Goal: Task Accomplishment & Management: Use online tool/utility

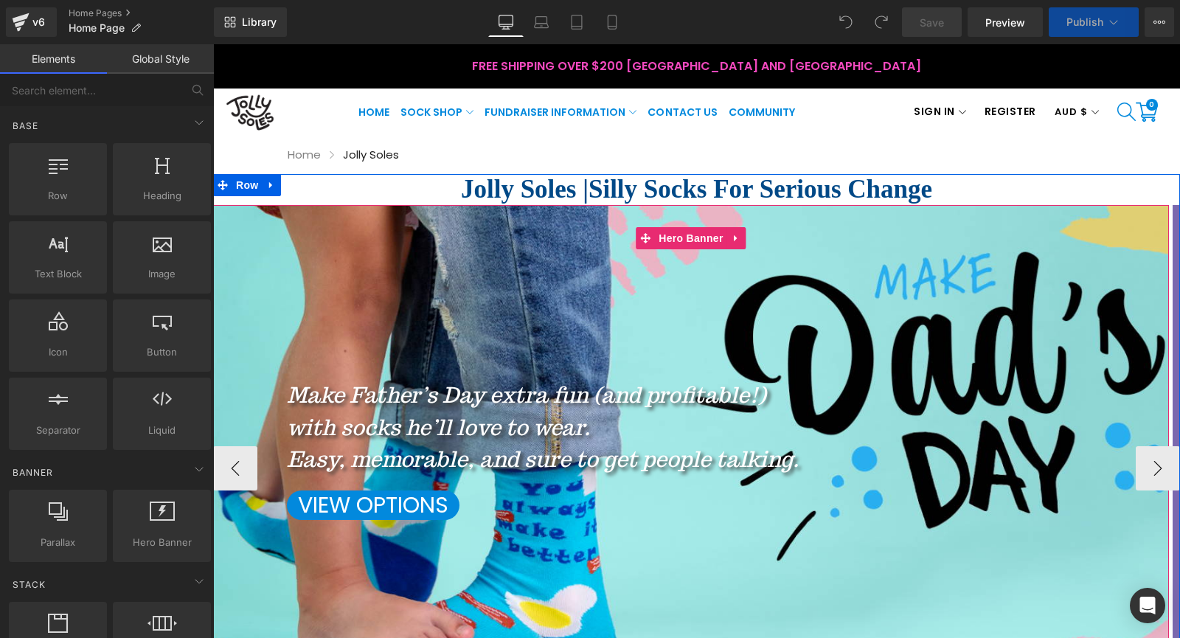
click at [403, 322] on div at bounding box center [691, 468] width 956 height 527
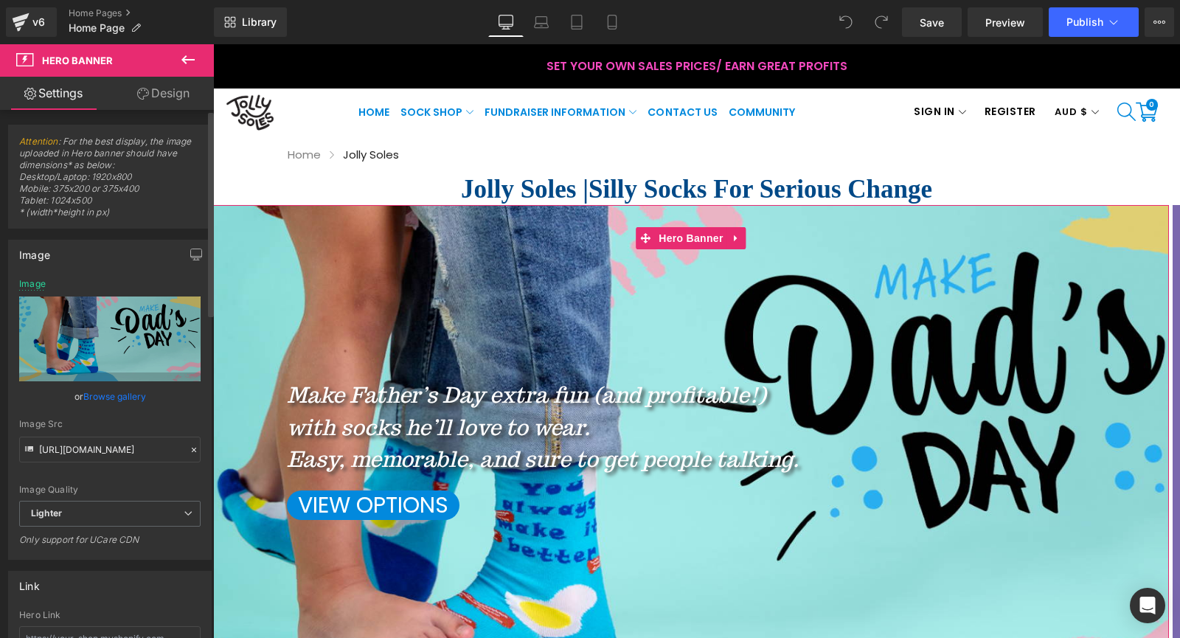
click at [118, 398] on link "Browse gallery" at bounding box center [114, 396] width 63 height 26
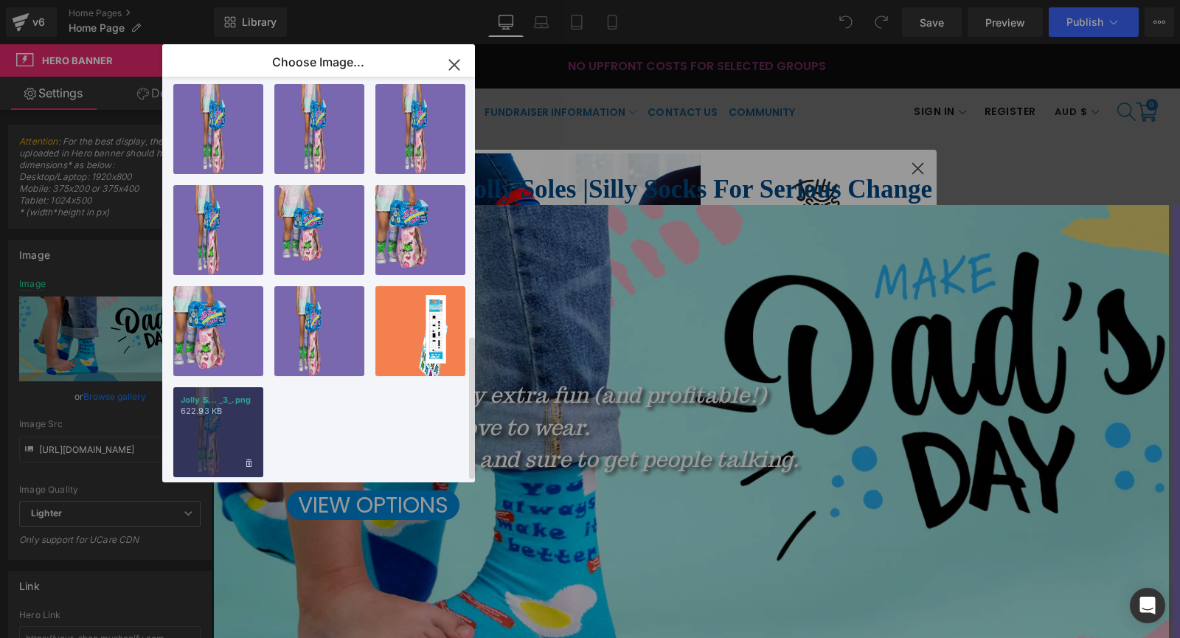
scroll to position [728, 0]
click at [225, 409] on div "Jolly S... _3_.png 622.93 KB" at bounding box center [218, 432] width 90 height 90
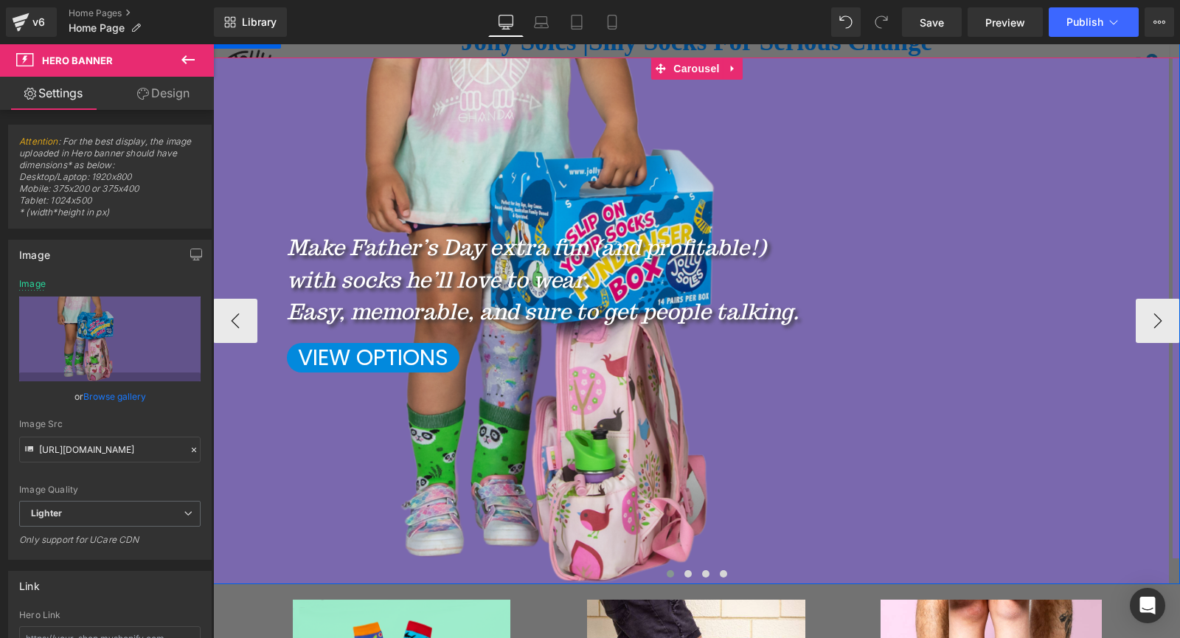
scroll to position [147, 0]
click at [1164, 322] on button "›" at bounding box center [1158, 321] width 44 height 44
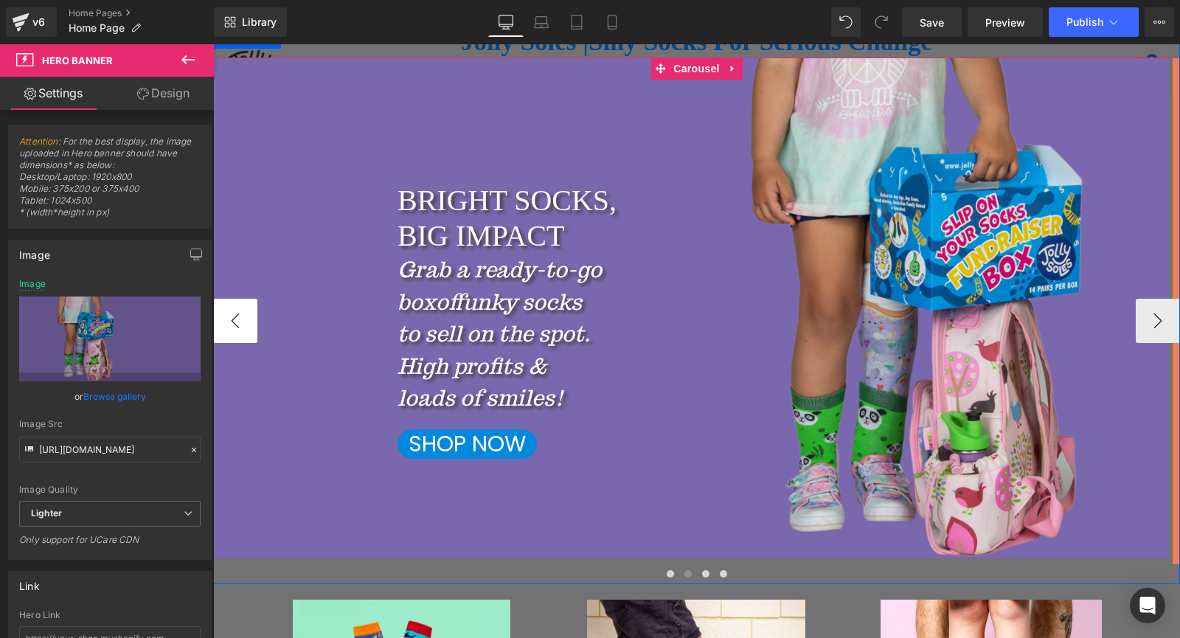
click at [221, 332] on button "‹" at bounding box center [235, 321] width 44 height 44
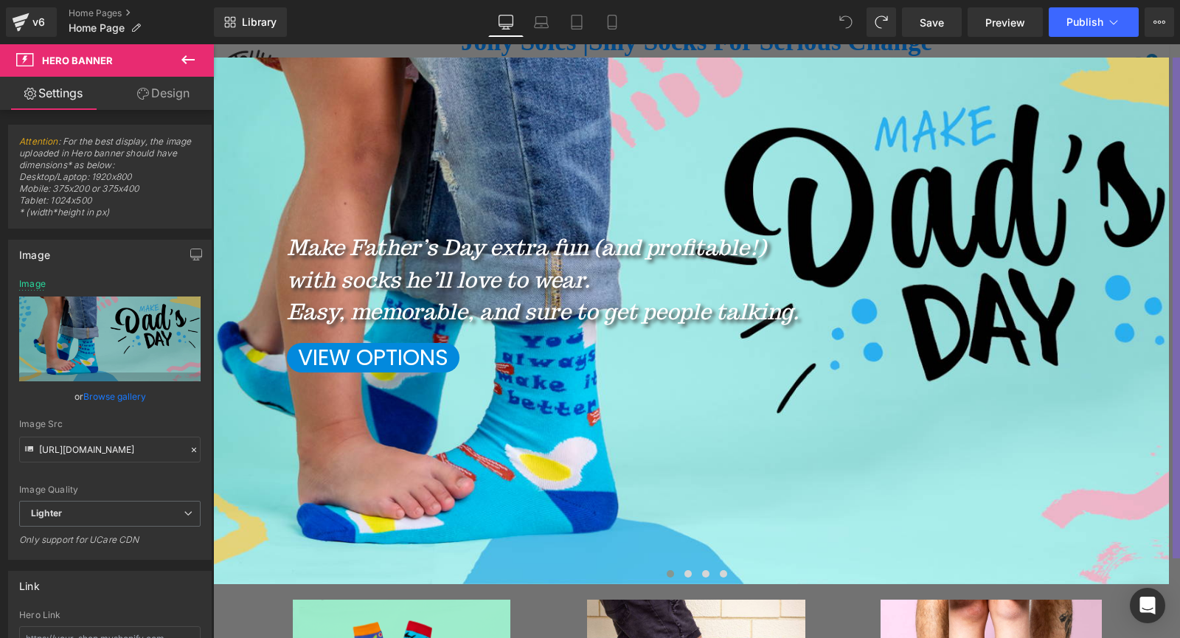
click at [185, 58] on icon at bounding box center [188, 60] width 18 height 18
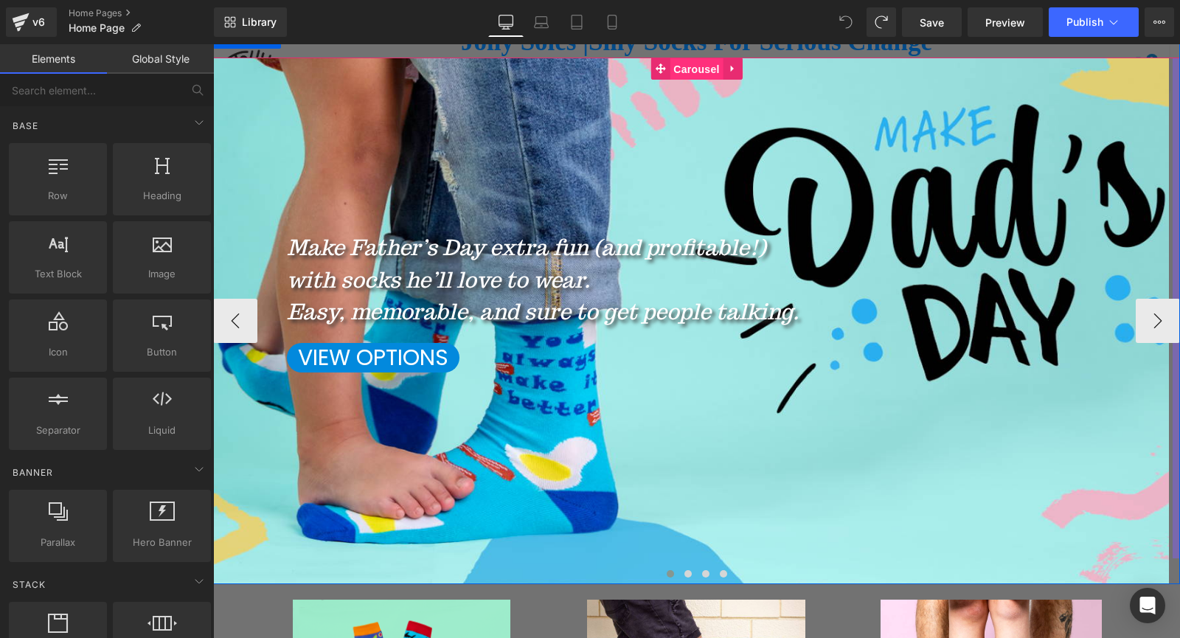
click at [692, 66] on span "Carousel" at bounding box center [696, 69] width 53 height 22
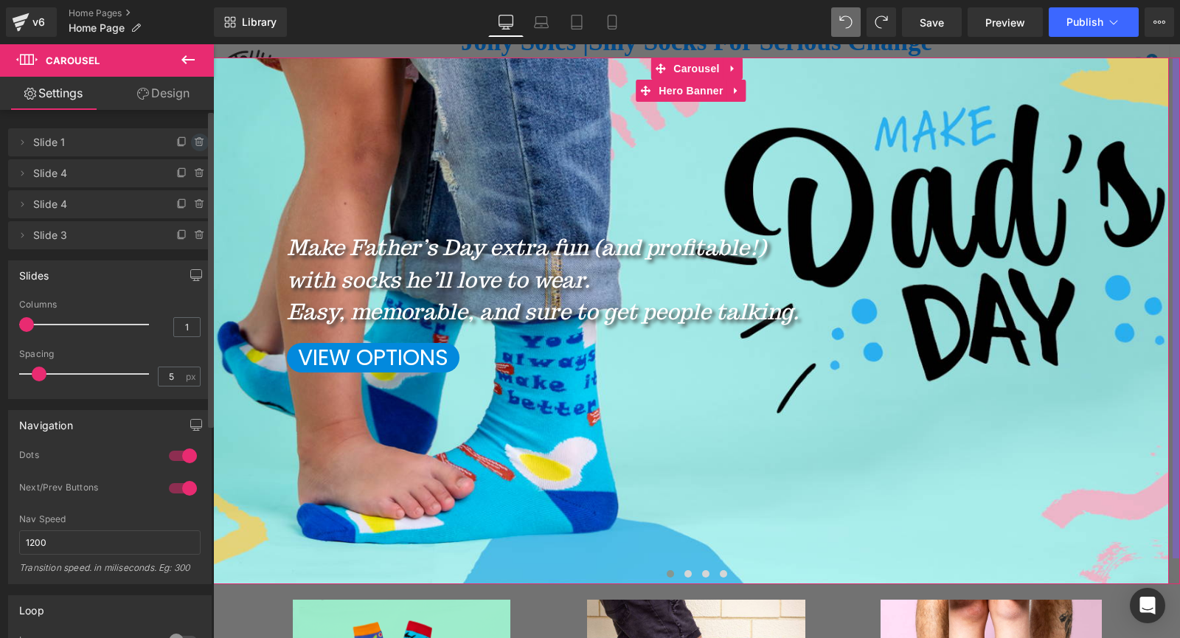
click at [195, 142] on icon at bounding box center [200, 142] width 12 height 12
click at [184, 144] on button "Delete" at bounding box center [184, 142] width 46 height 19
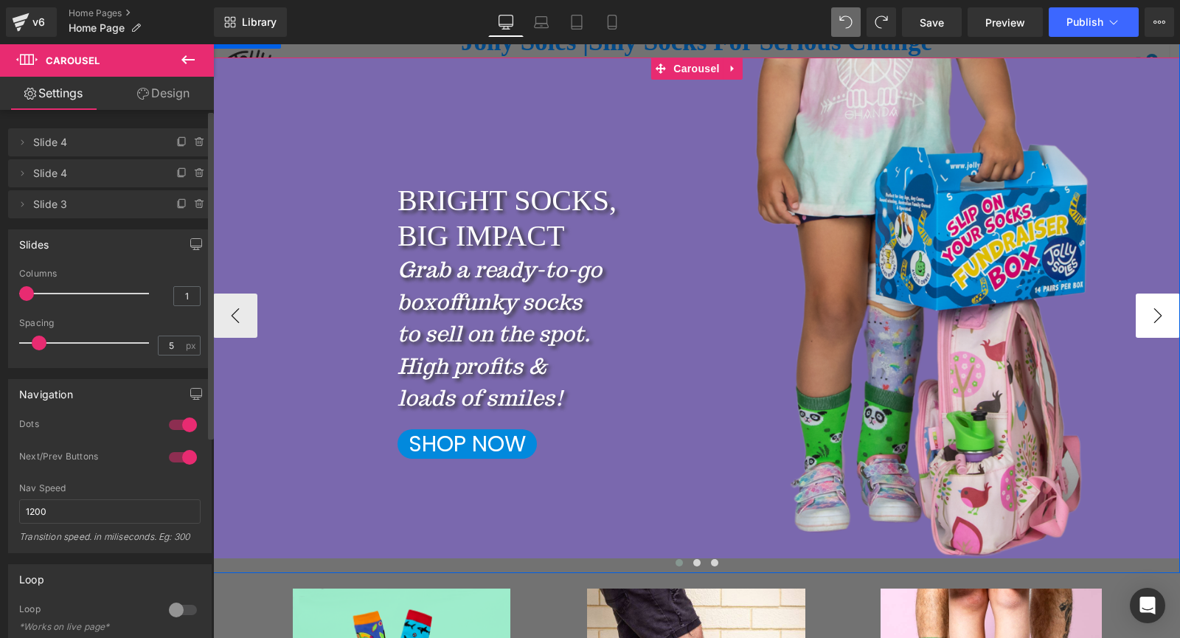
click at [1163, 310] on button "›" at bounding box center [1158, 316] width 44 height 44
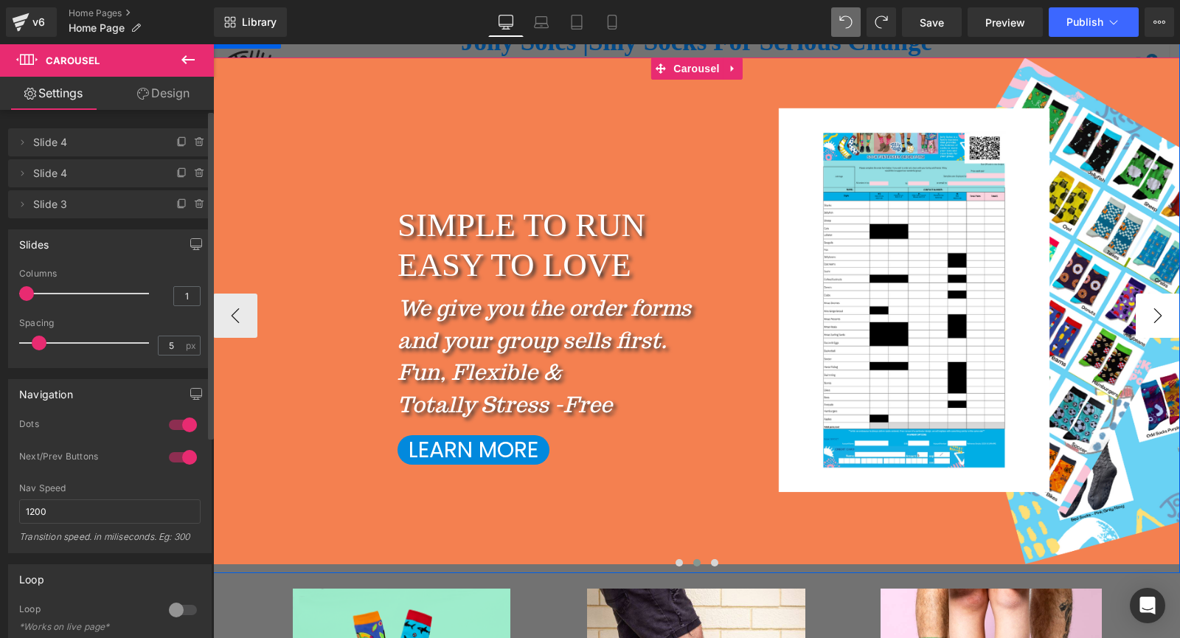
click at [1163, 310] on button "›" at bounding box center [1158, 316] width 44 height 44
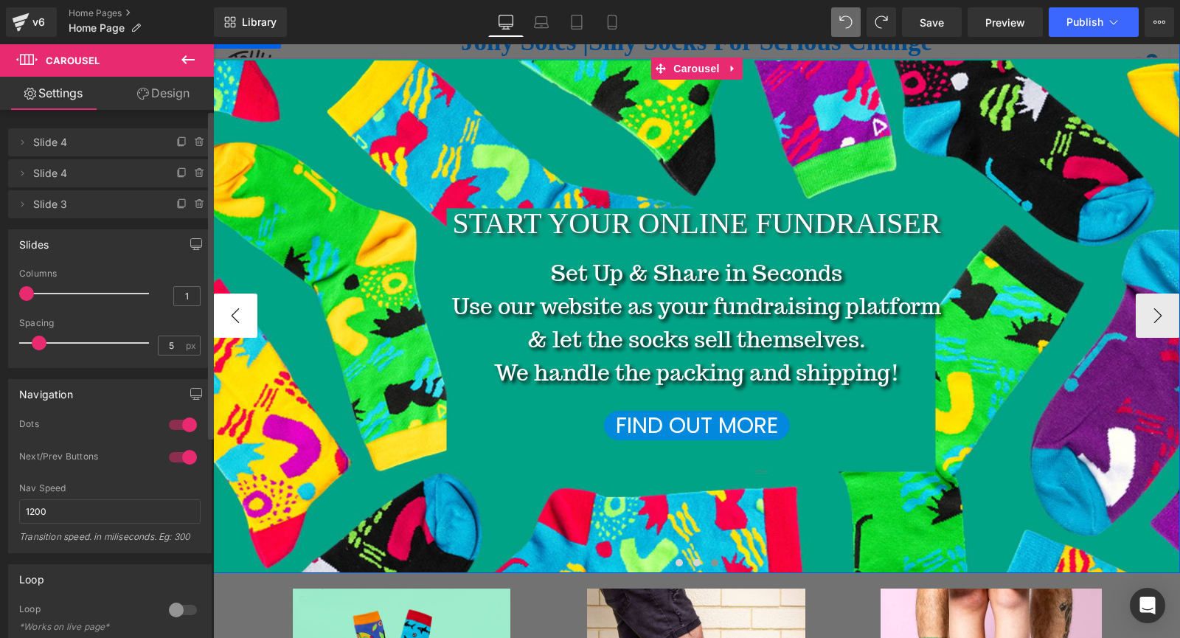
click at [243, 318] on button "‹" at bounding box center [235, 316] width 44 height 44
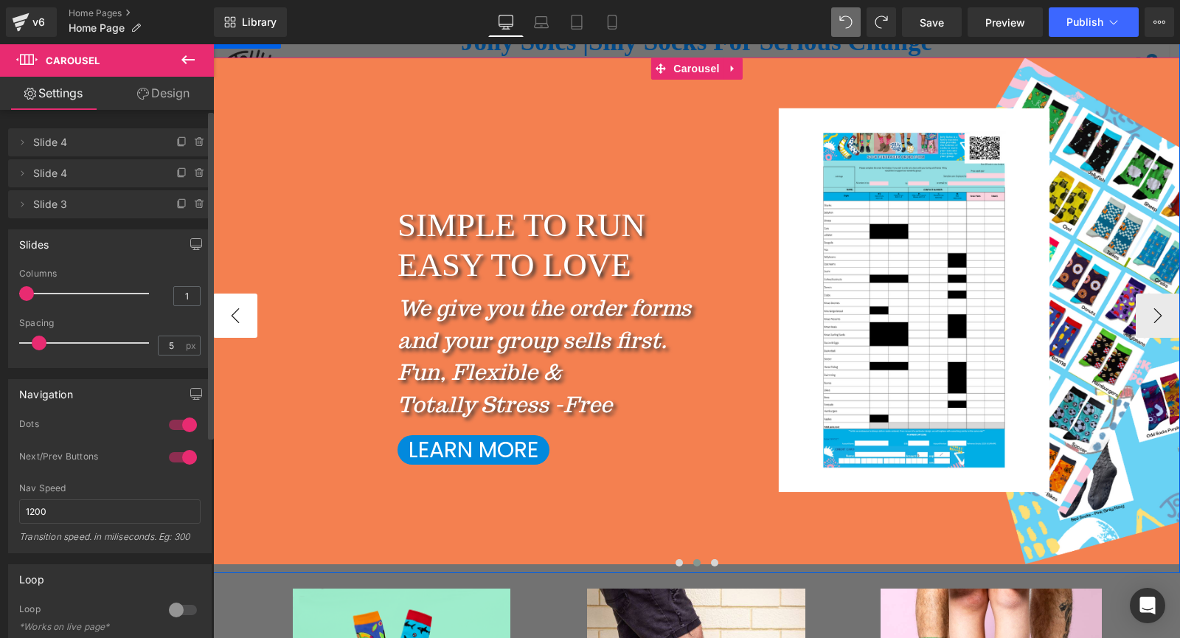
click at [243, 315] on button "‹" at bounding box center [235, 316] width 44 height 44
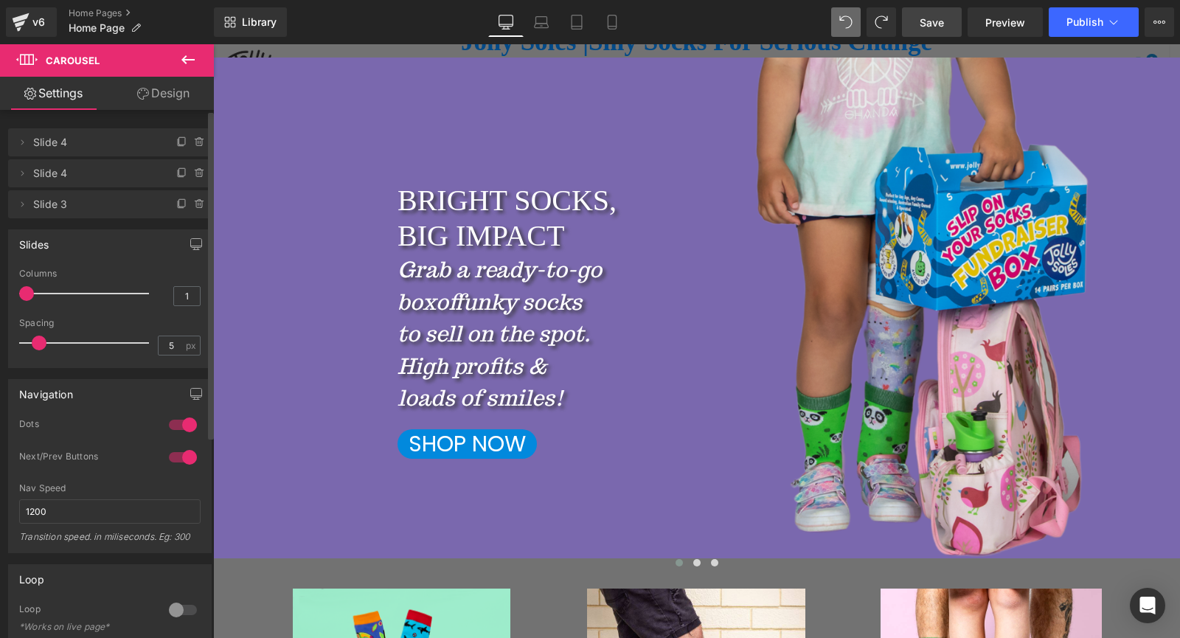
click at [931, 19] on span "Save" at bounding box center [932, 22] width 24 height 15
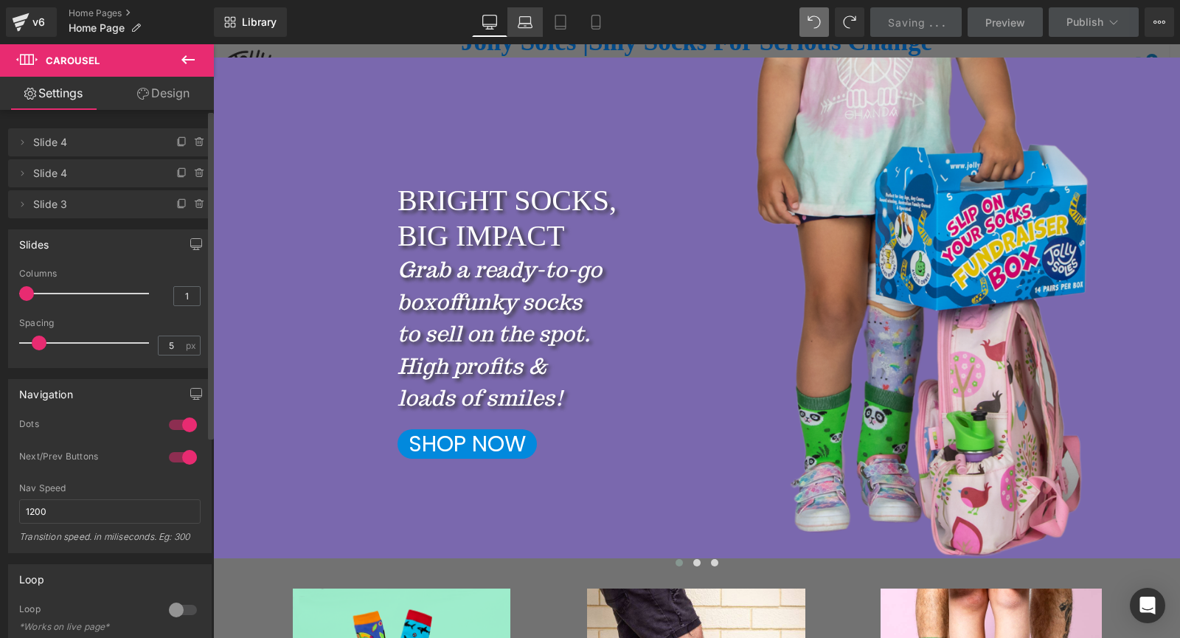
click at [532, 22] on icon at bounding box center [525, 22] width 15 height 15
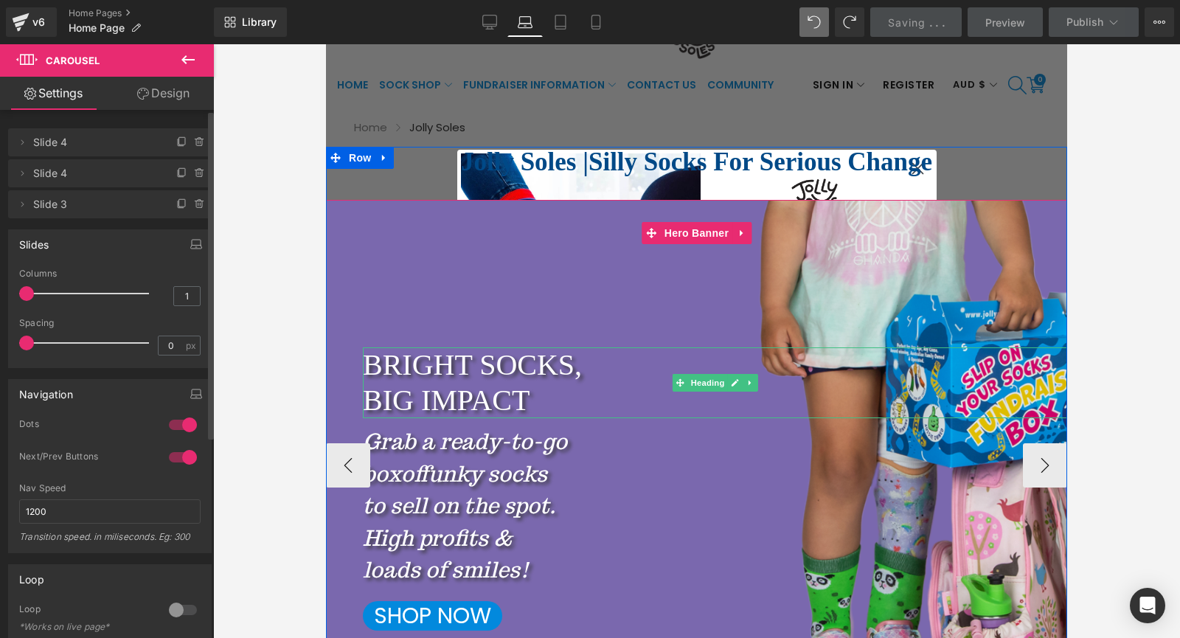
scroll to position [295, 0]
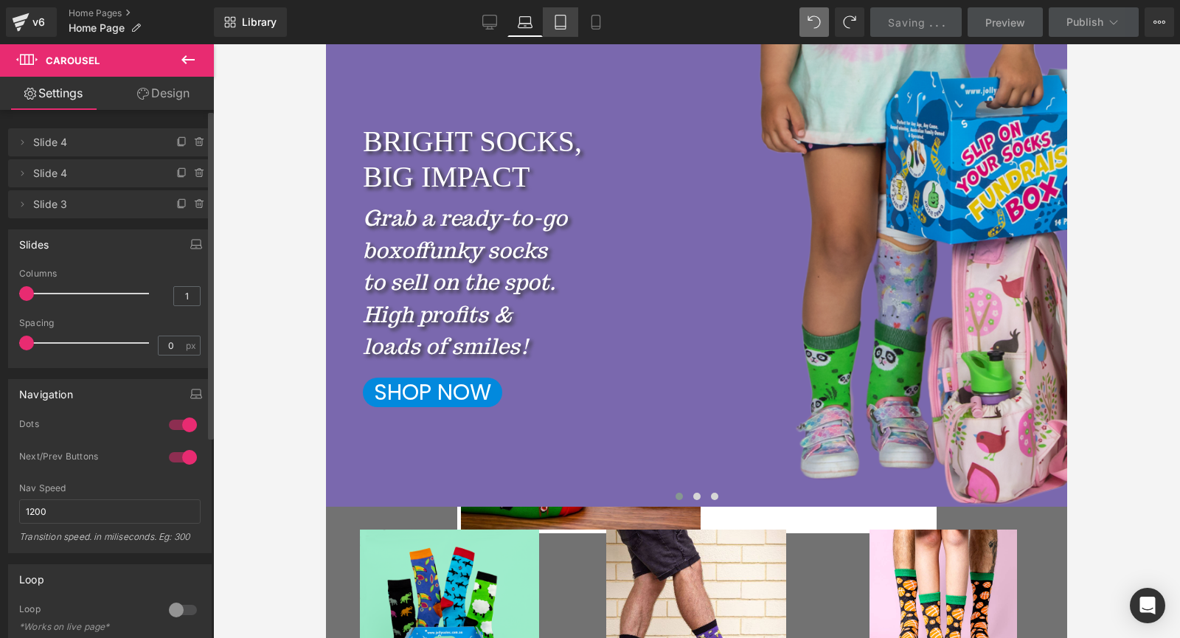
click at [560, 27] on icon at bounding box center [560, 22] width 15 height 15
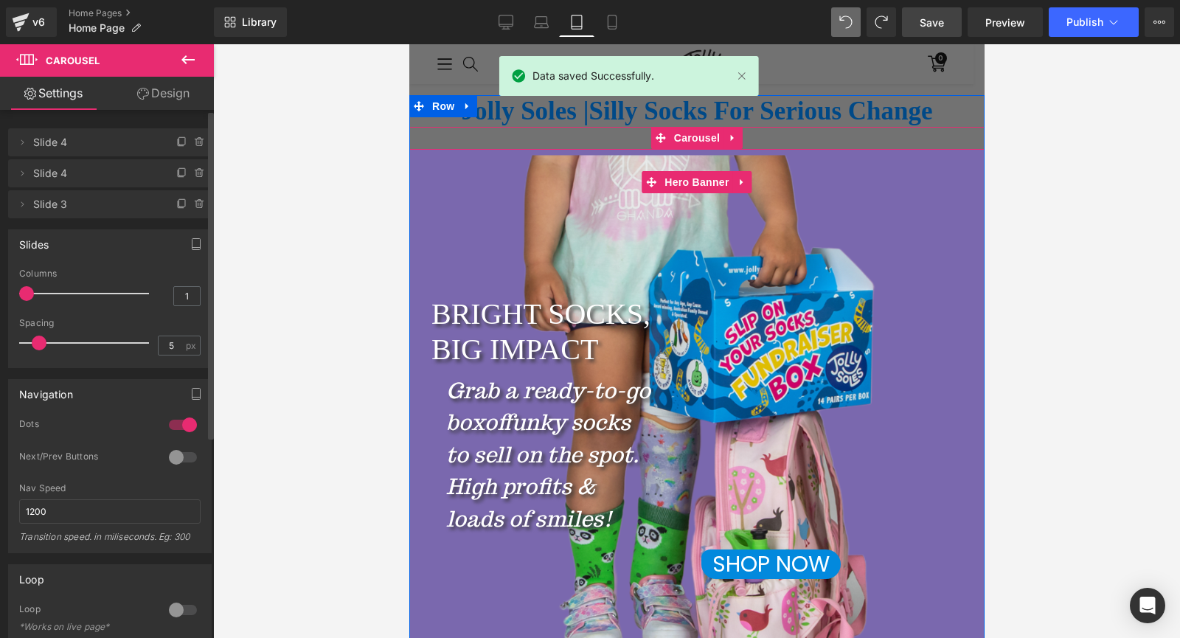
scroll to position [29, 0]
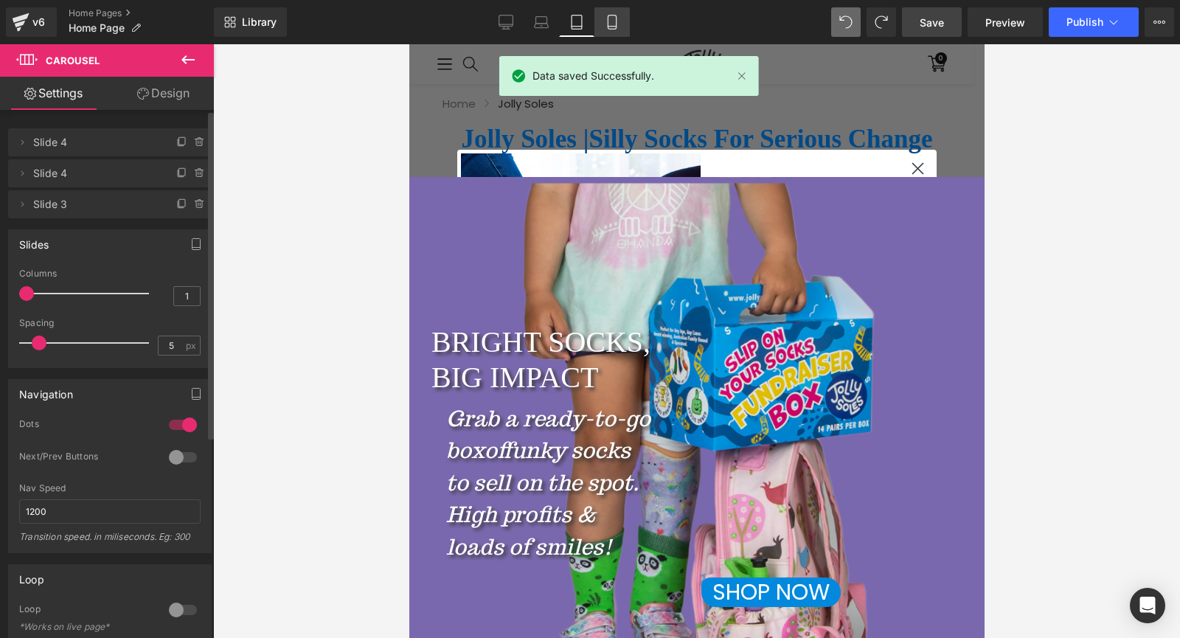
click at [616, 20] on icon at bounding box center [612, 22] width 8 height 14
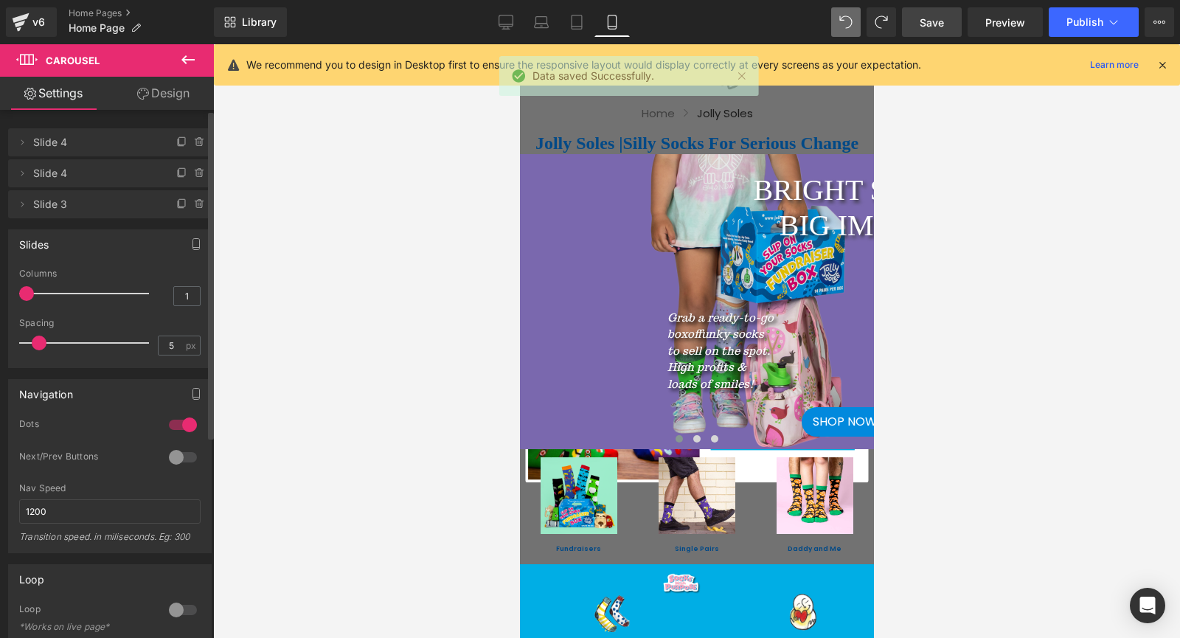
scroll to position [12, 0]
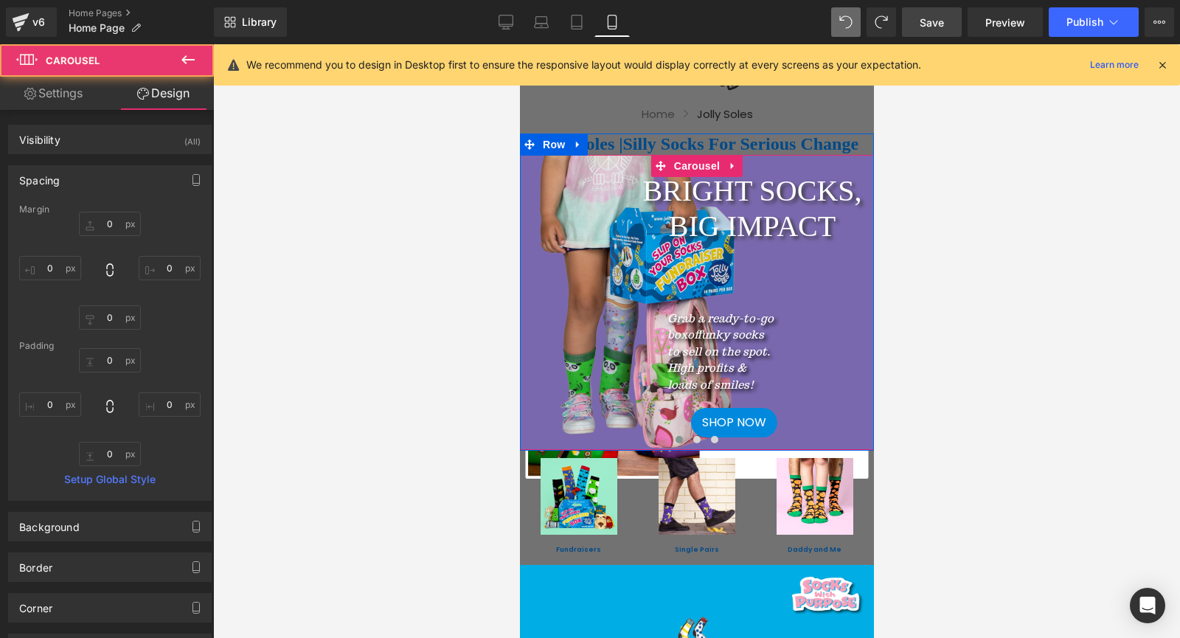
click at [692, 440] on span at bounding box center [695, 439] width 7 height 7
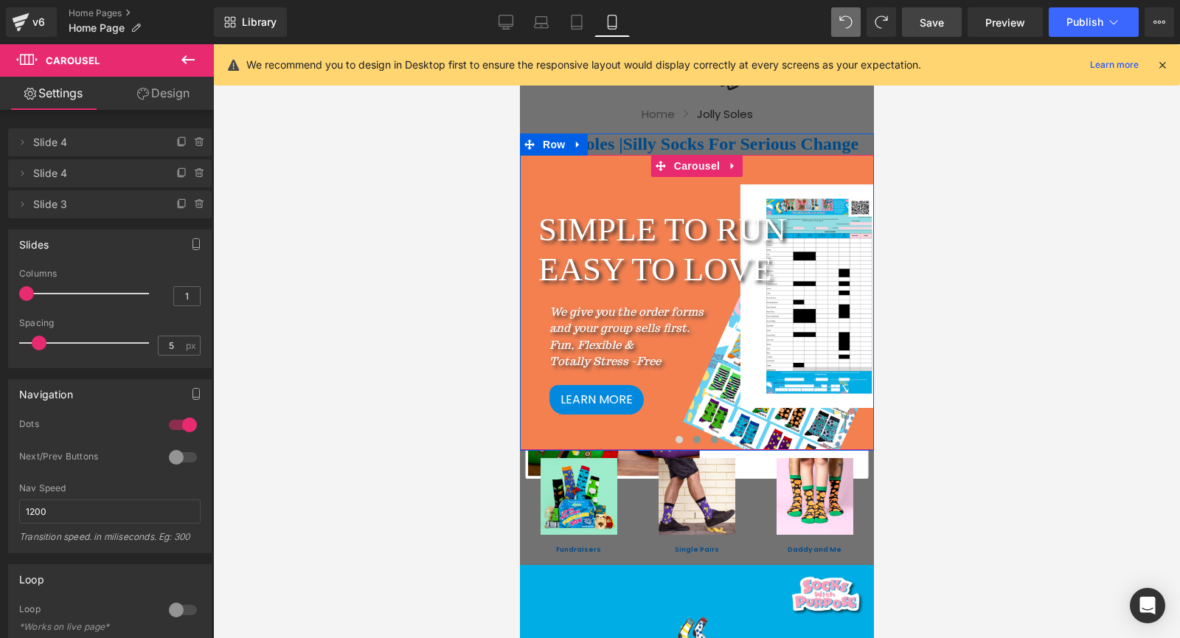
click at [710, 442] on span at bounding box center [713, 439] width 7 height 7
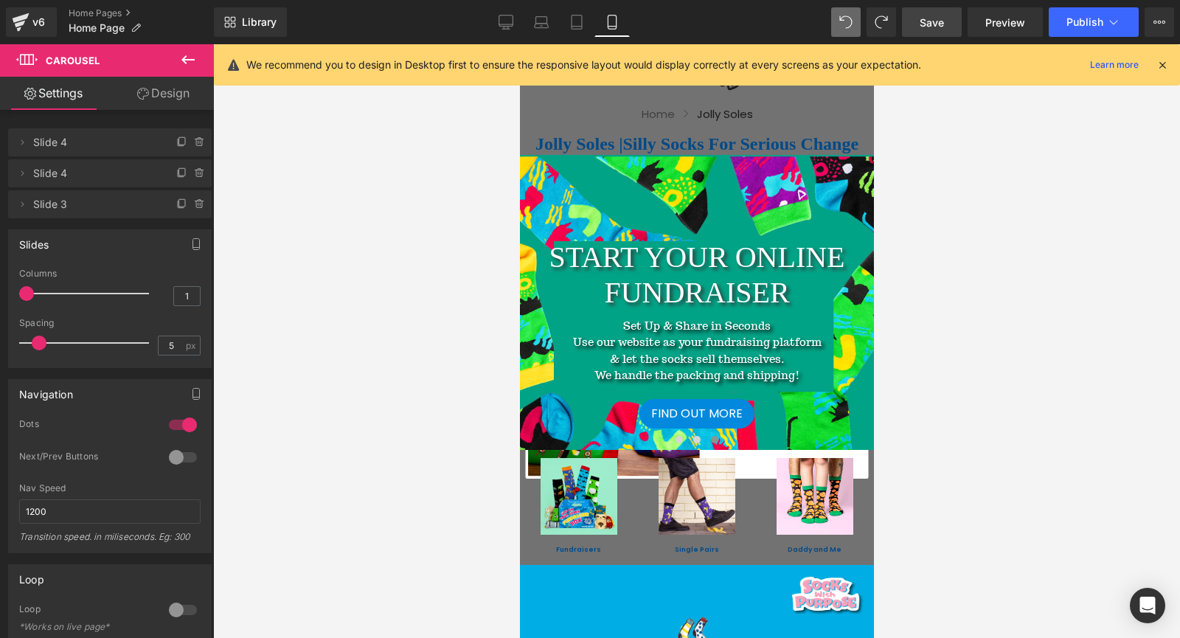
click at [942, 20] on span "Save" at bounding box center [932, 22] width 24 height 15
click at [1073, 18] on span "Publish" at bounding box center [1084, 22] width 37 height 12
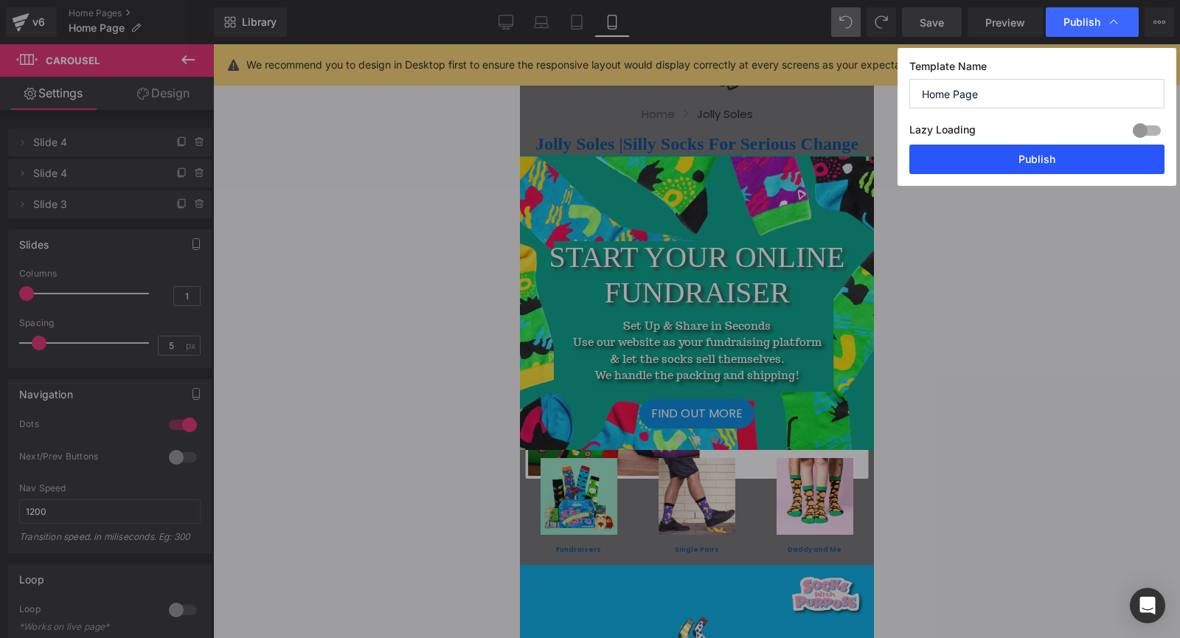
click at [1030, 158] on button "Publish" at bounding box center [1036, 159] width 255 height 29
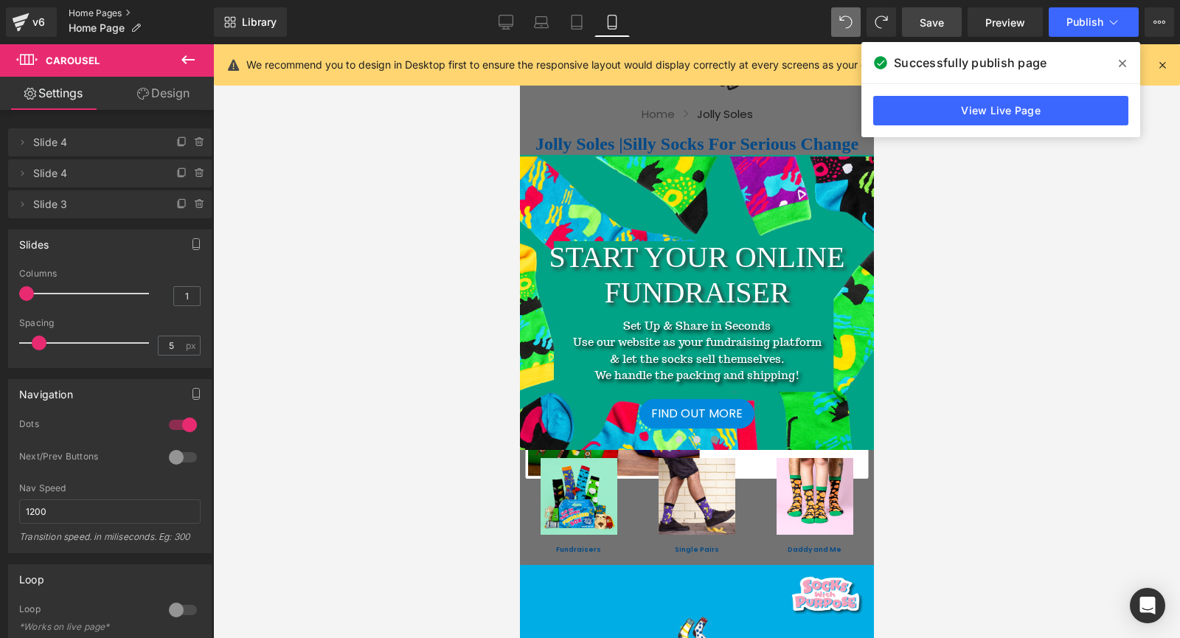
click at [94, 15] on link "Home Pages" at bounding box center [141, 13] width 145 height 12
